Goal: Information Seeking & Learning: Learn about a topic

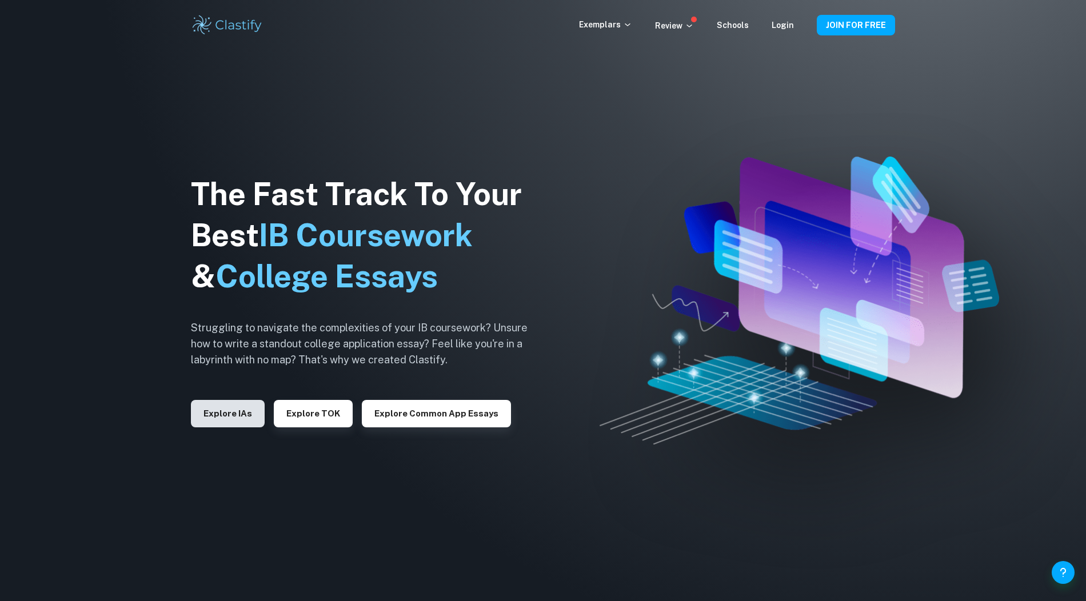
click at [230, 406] on button "Explore IAs" at bounding box center [228, 413] width 74 height 27
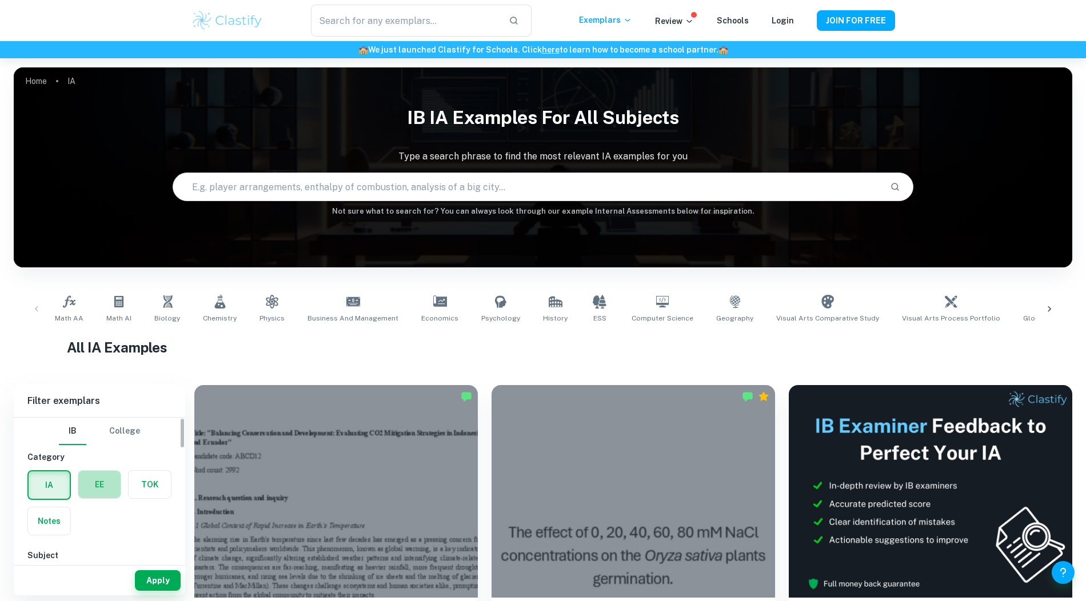
click at [97, 487] on label "button" at bounding box center [99, 484] width 42 height 27
click at [0, 0] on input "radio" at bounding box center [0, 0] width 0 height 0
click at [91, 458] on div "Type a subject Type a subject" at bounding box center [99, 468] width 144 height 32
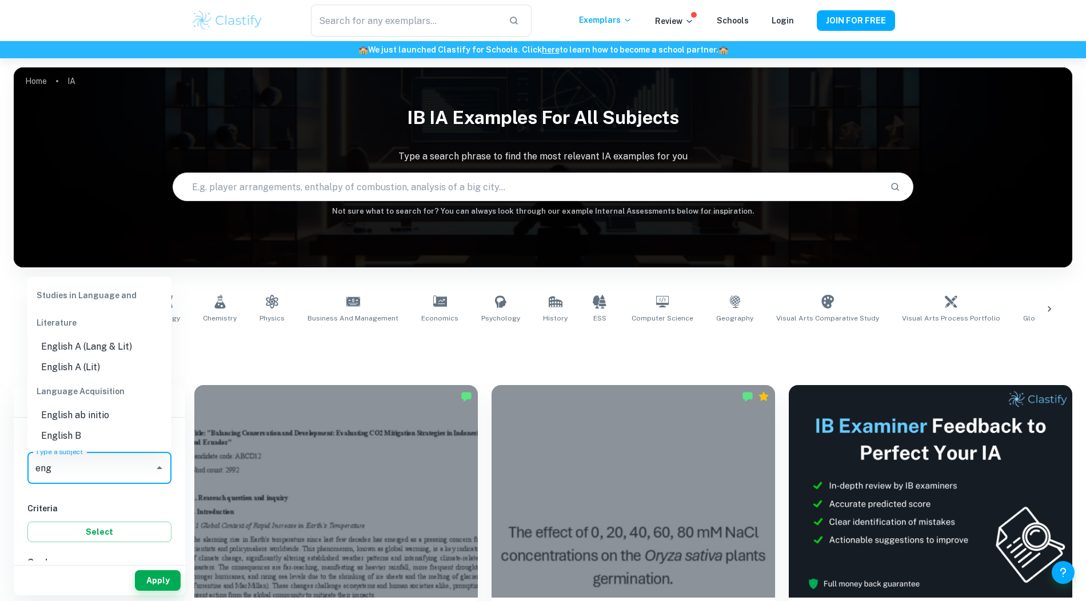
click at [93, 339] on li "English A (Lang & Lit)" at bounding box center [99, 347] width 144 height 21
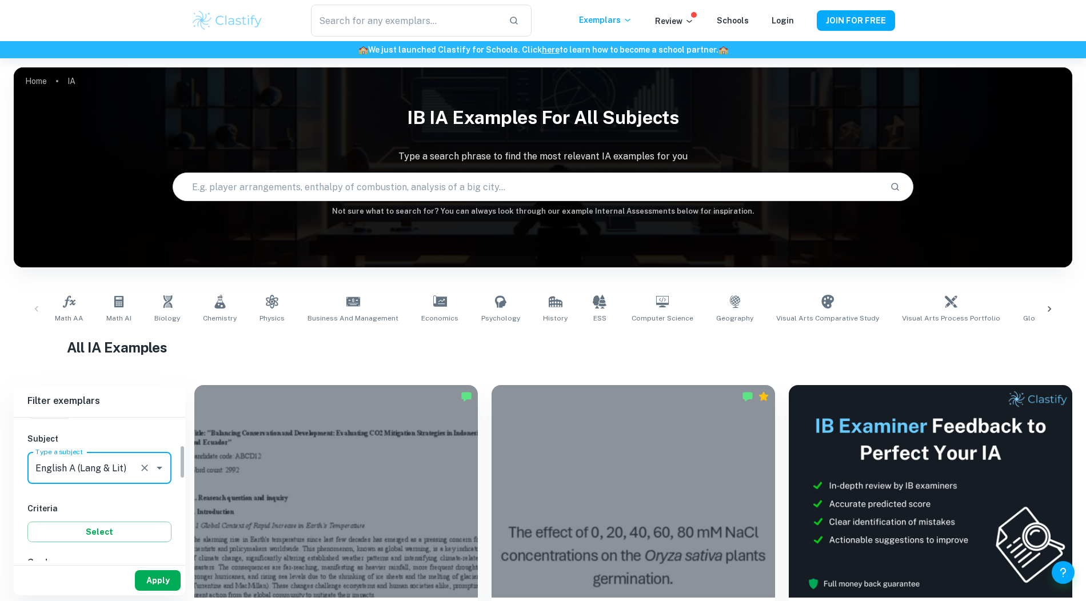
type input "English A (Lang & Lit)"
click at [153, 570] on button "Apply" at bounding box center [158, 580] width 46 height 21
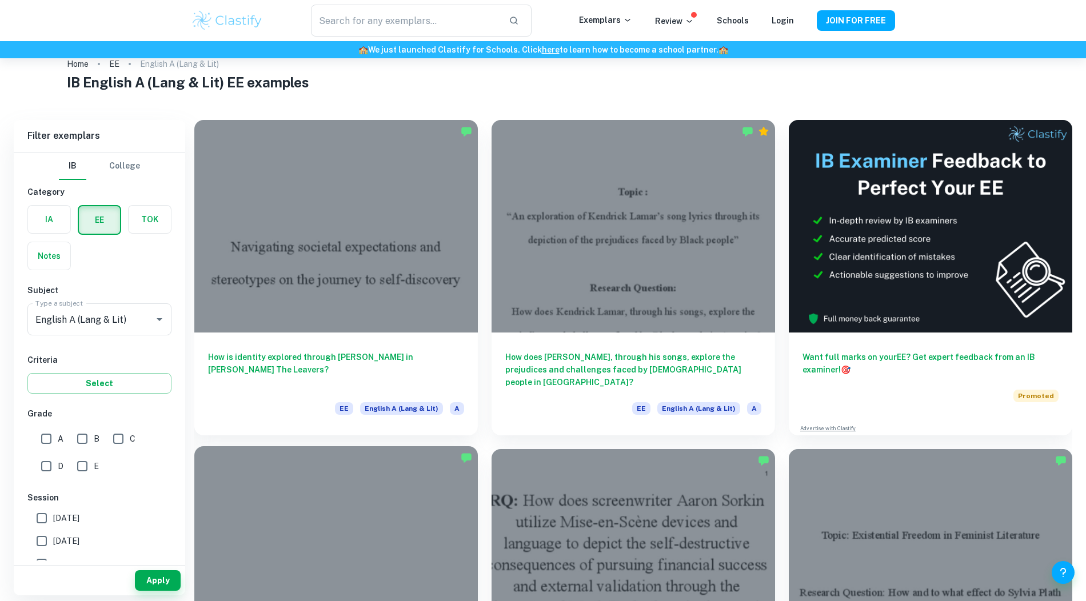
scroll to position [35, 0]
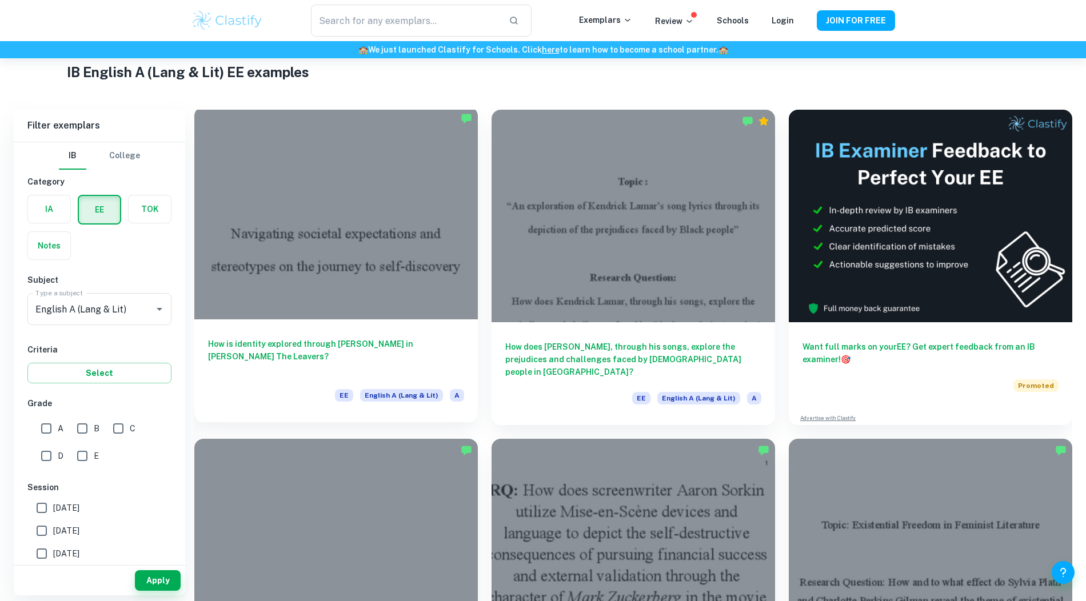
click at [333, 375] on h6 "How is identity explored through [PERSON_NAME] in [PERSON_NAME] The Leavers?" at bounding box center [336, 357] width 256 height 38
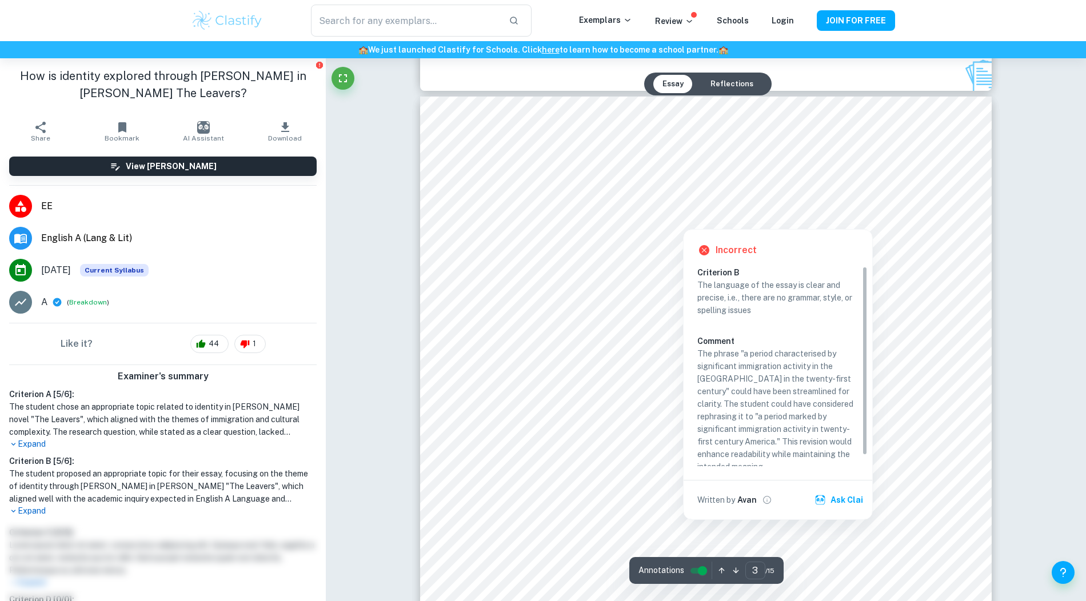
scroll to position [1802, 0]
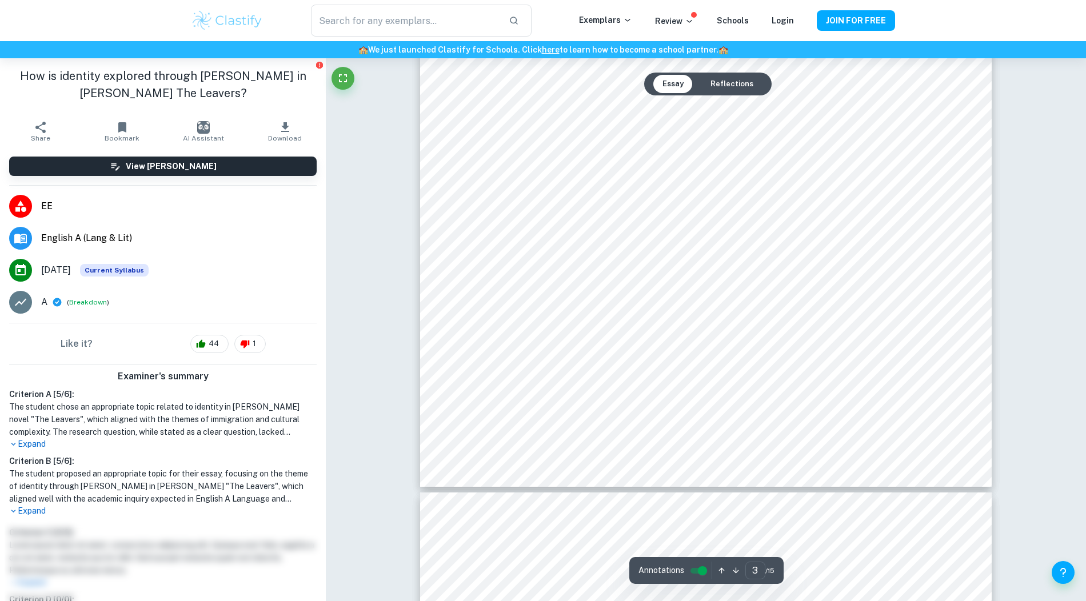
type input "4"
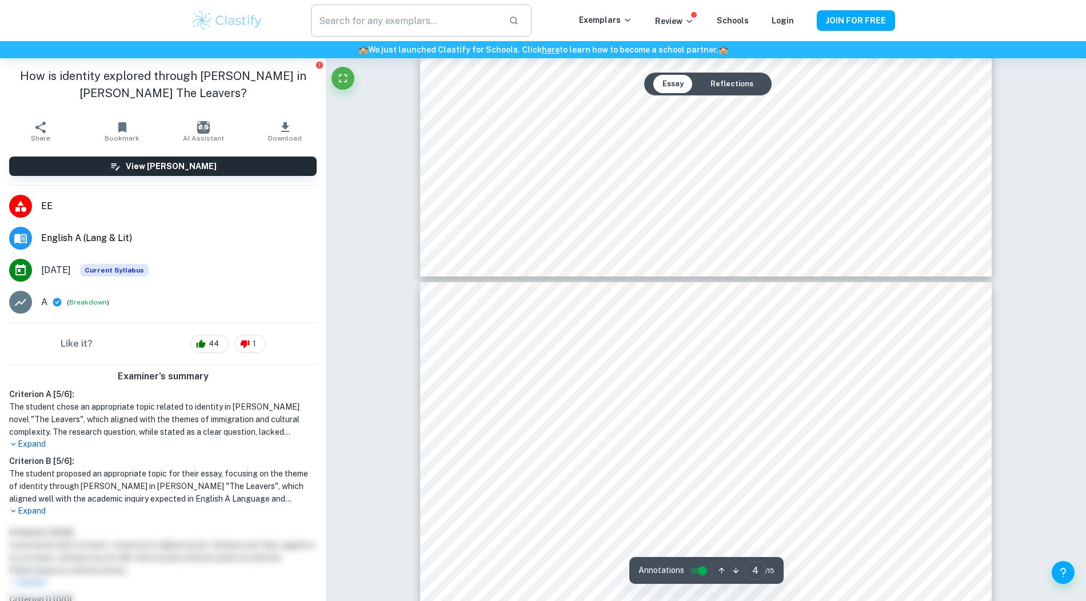
scroll to position [2405, 0]
